Goal: Task Accomplishment & Management: Use online tool/utility

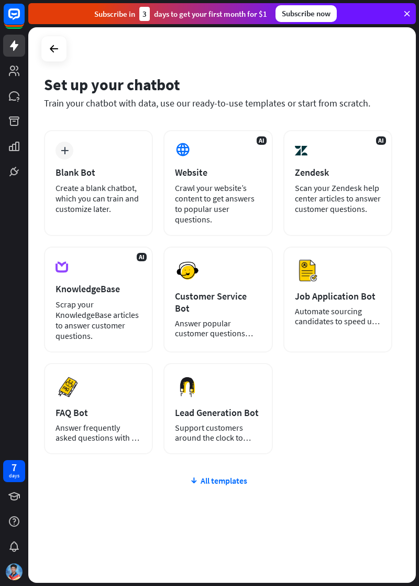
click at [249, 318] on div "Answer popular customer questions 24/7." at bounding box center [218, 328] width 86 height 20
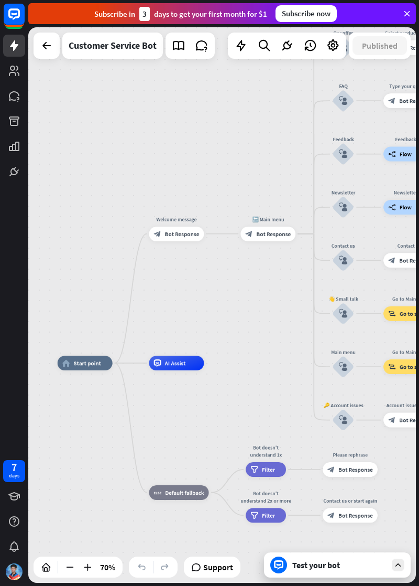
click at [0, 0] on icon at bounding box center [0, 0] width 0 height 0
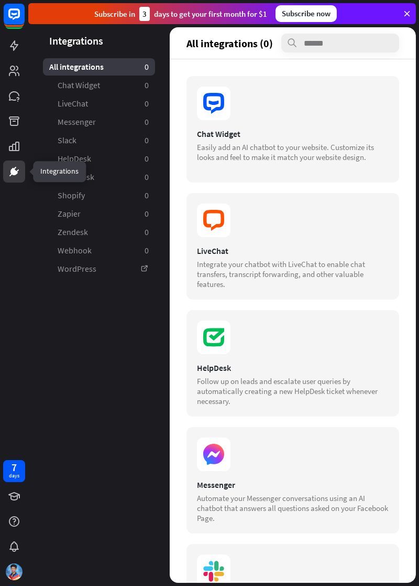
click at [259, 469] on section at bounding box center [293, 454] width 192 height 34
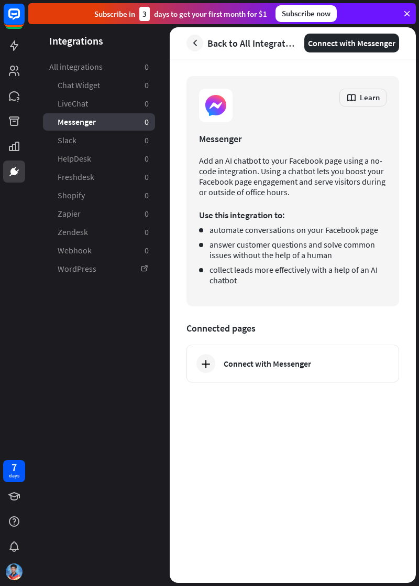
click at [316, 359] on div "Connect with Messenger" at bounding box center [303, 363] width 158 height 10
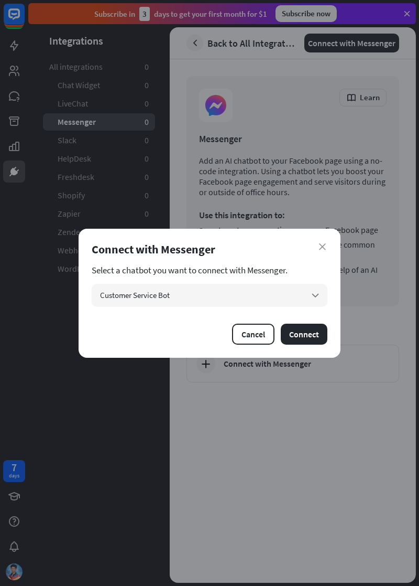
click at [110, 296] on span "Customer Service Bot" at bounding box center [135, 295] width 70 height 10
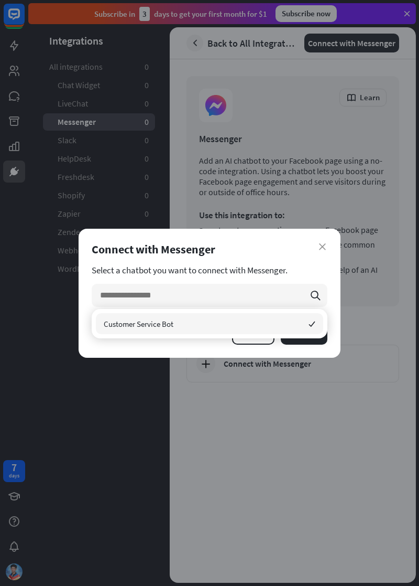
click at [113, 323] on span "Customer Service Bot" at bounding box center [139, 324] width 70 height 10
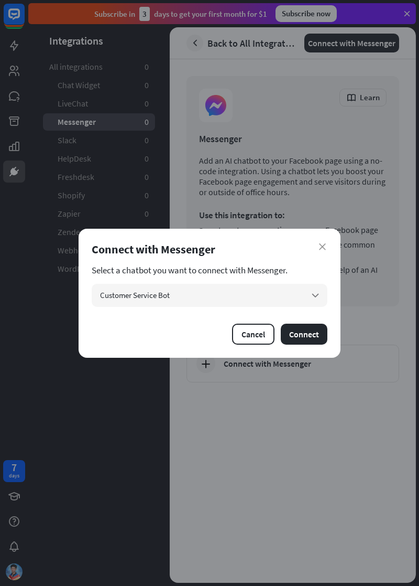
click at [317, 331] on button "Connect" at bounding box center [304, 333] width 47 height 21
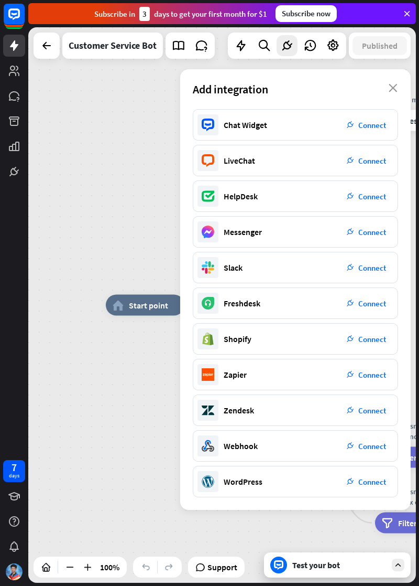
click at [394, 86] on icon "close" at bounding box center [393, 88] width 9 height 8
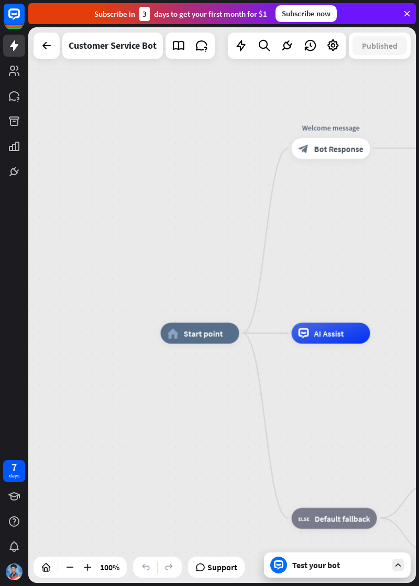
click at [0, 0] on icon at bounding box center [0, 0] width 0 height 0
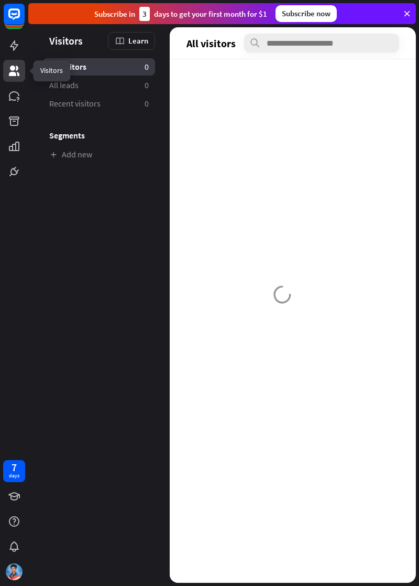
click at [22, 102] on link at bounding box center [14, 96] width 22 height 22
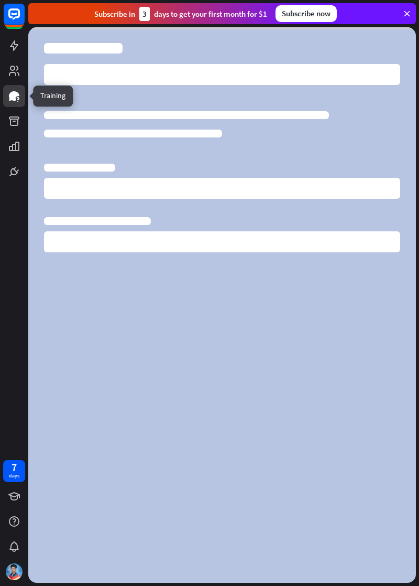
click at [0, 0] on icon at bounding box center [0, 0] width 0 height 0
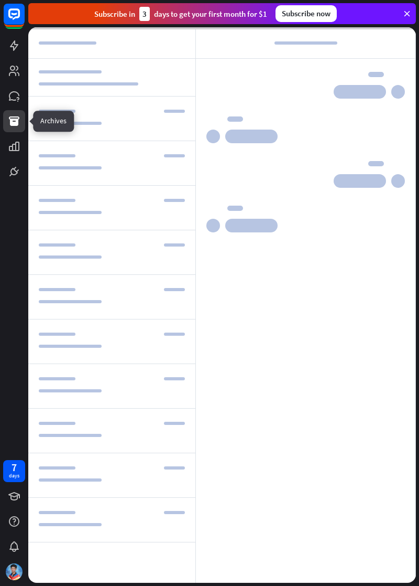
click at [0, 0] on icon at bounding box center [0, 0] width 0 height 0
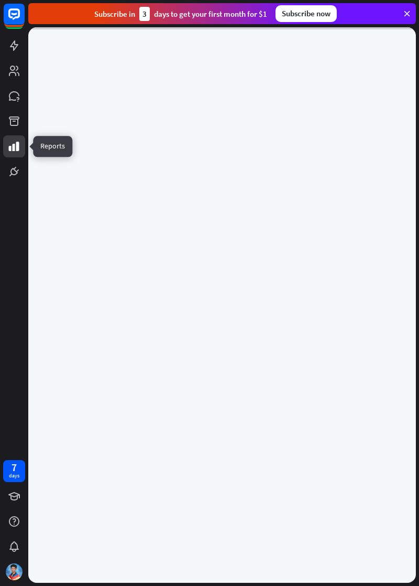
click at [0, 0] on icon at bounding box center [0, 0] width 0 height 0
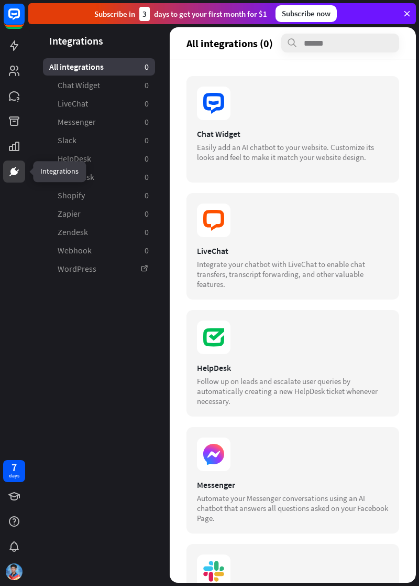
click at [79, 102] on span "LiveChat" at bounding box center [73, 103] width 30 height 11
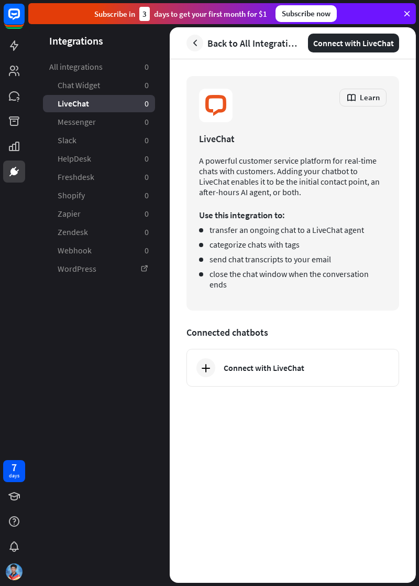
click at [81, 87] on span "Chat Widget" at bounding box center [79, 85] width 42 height 11
